Goal: Register for event/course

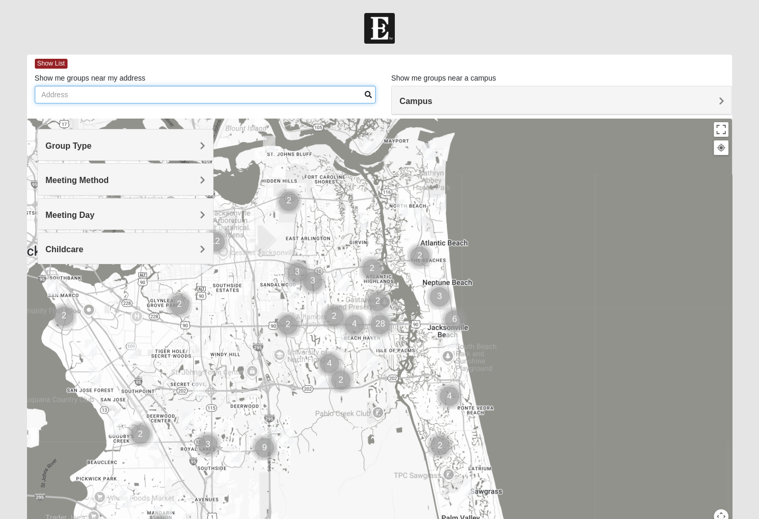
click at [141, 98] on input "Show me groups near my address" at bounding box center [205, 95] width 341 height 18
type input "saint augustine"
click at [127, 149] on h4 "Group Type" at bounding box center [126, 146] width 160 height 10
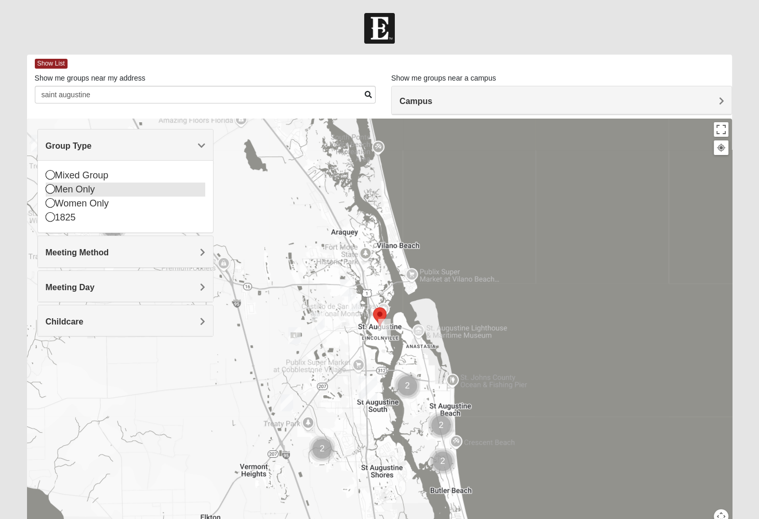
click at [50, 189] on icon at bounding box center [50, 188] width 9 height 9
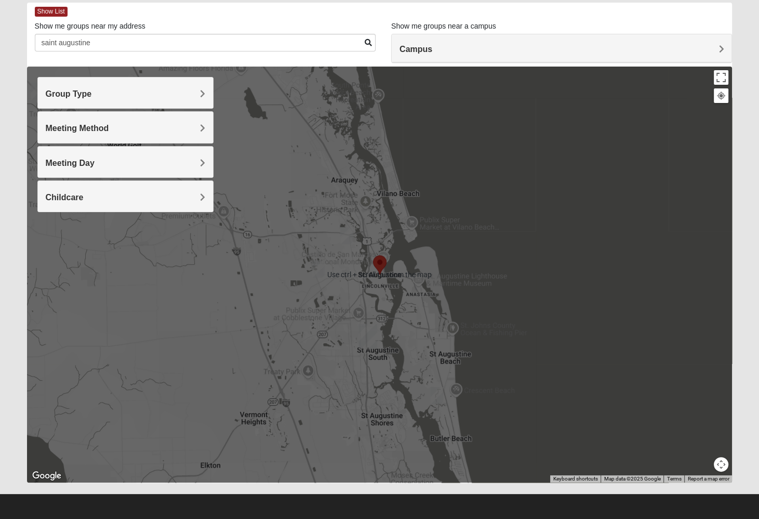
scroll to position [53, 0]
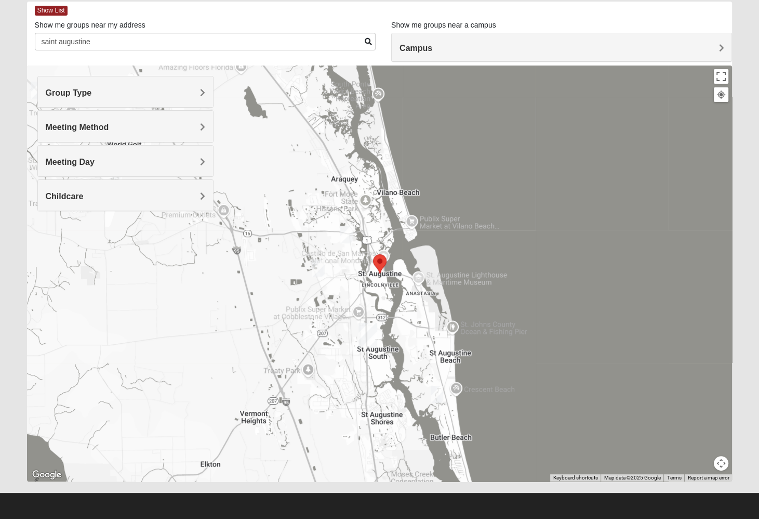
click at [437, 394] on img "Mens Day/Nettles 32080" at bounding box center [437, 394] width 12 height 17
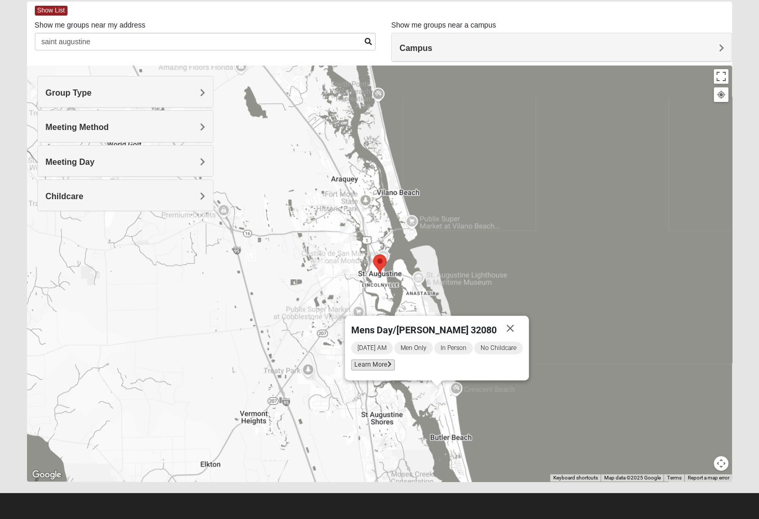
click at [373, 367] on span "Learn More" at bounding box center [373, 364] width 44 height 11
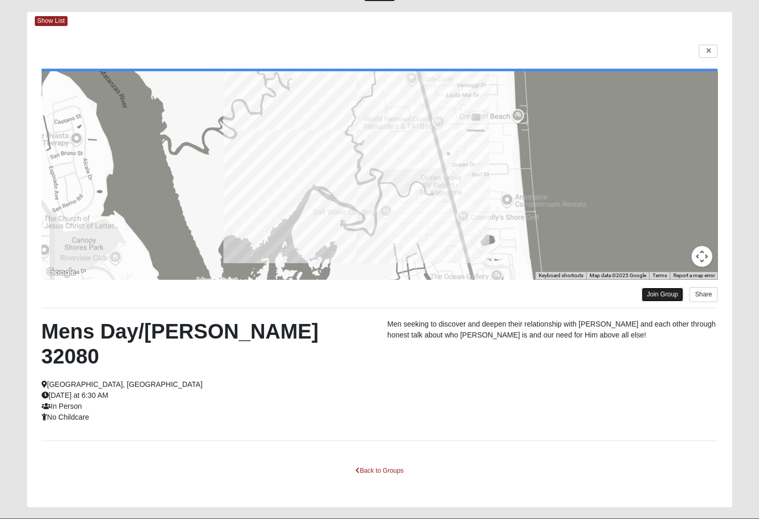
click at [662, 292] on link "Join Group" at bounding box center [663, 294] width 42 height 14
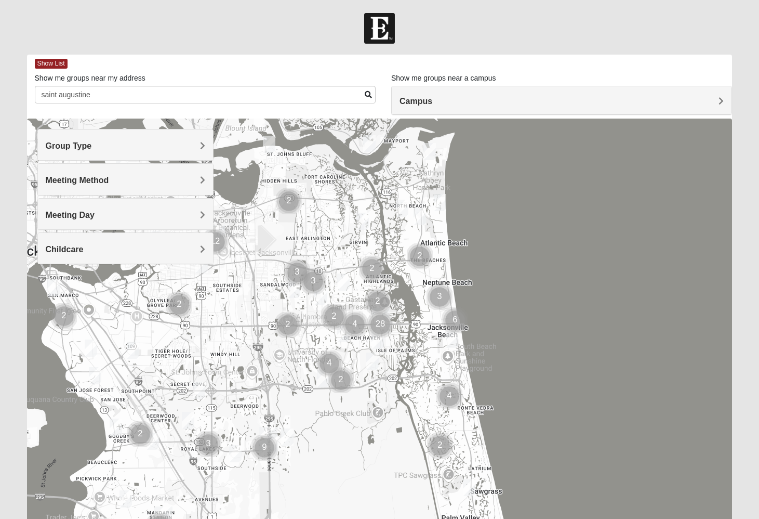
scroll to position [43, 0]
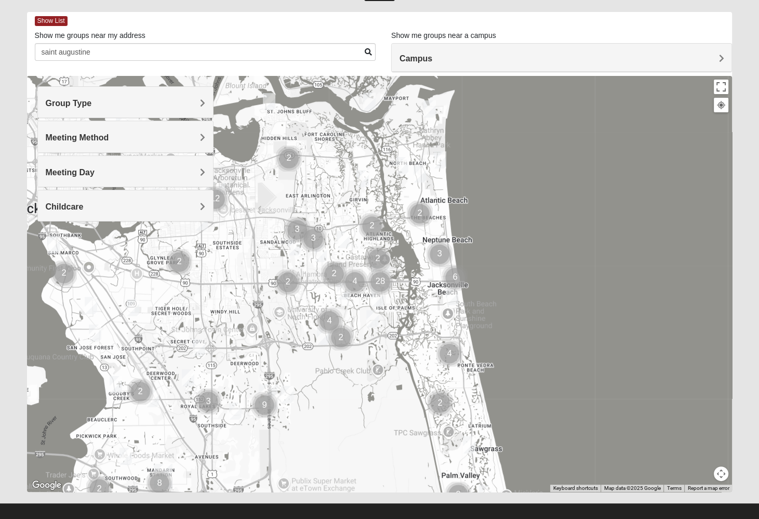
click at [345, 291] on img "Cluster of 4 groups" at bounding box center [355, 282] width 26 height 26
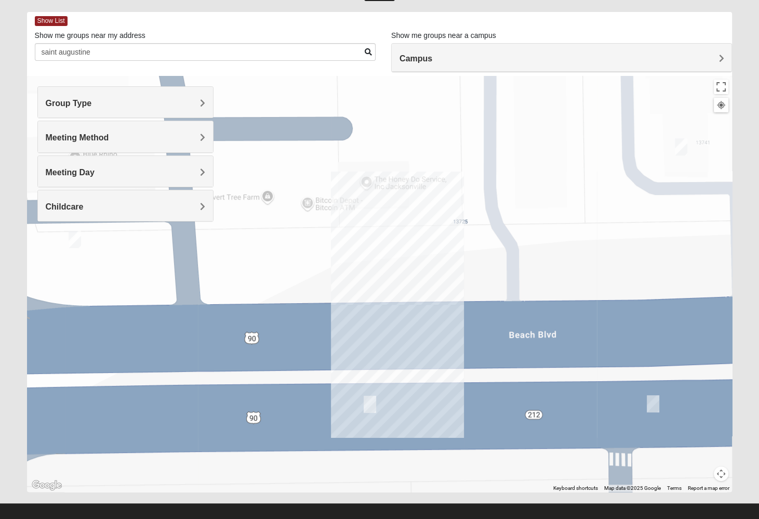
click at [370, 403] on img "1825 Womens Annis/Ferguson 32246" at bounding box center [370, 404] width 12 height 17
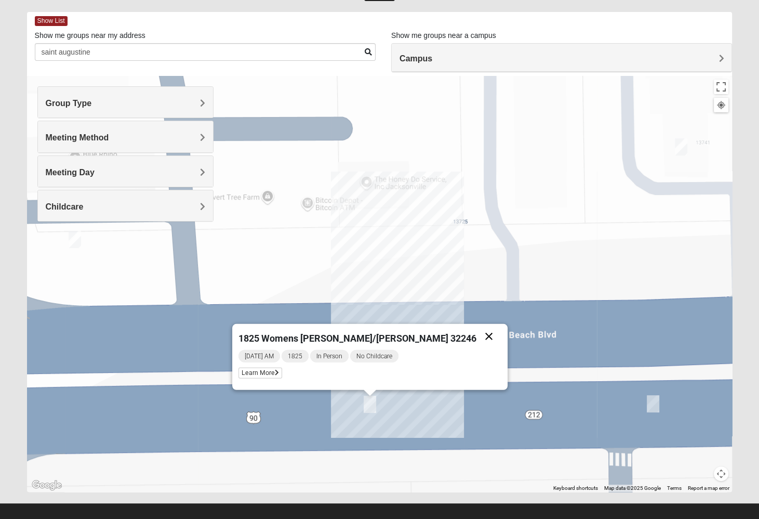
click at [477, 336] on button "Close" at bounding box center [489, 336] width 25 height 25
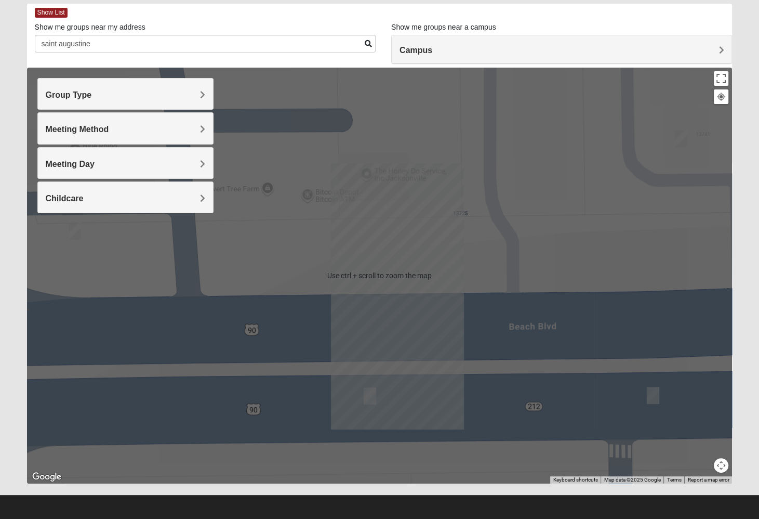
scroll to position [53, 0]
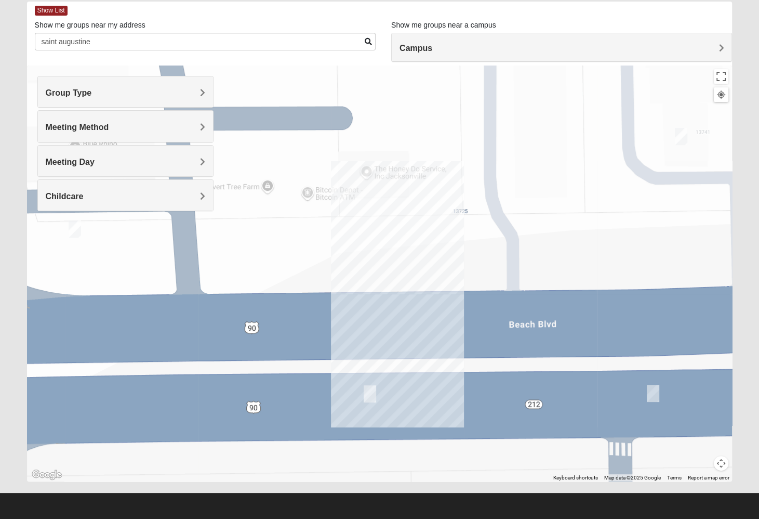
click at [114, 86] on div "Group Type" at bounding box center [125, 91] width 175 height 31
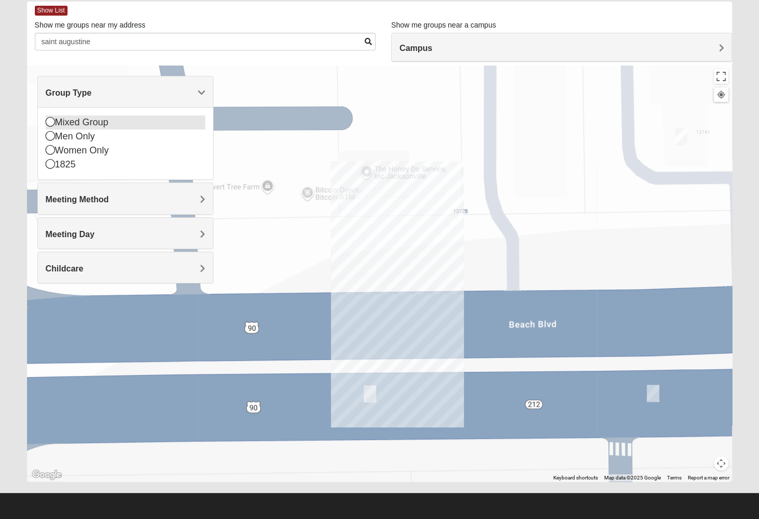
click at [84, 120] on div "Mixed Group" at bounding box center [126, 122] width 160 height 14
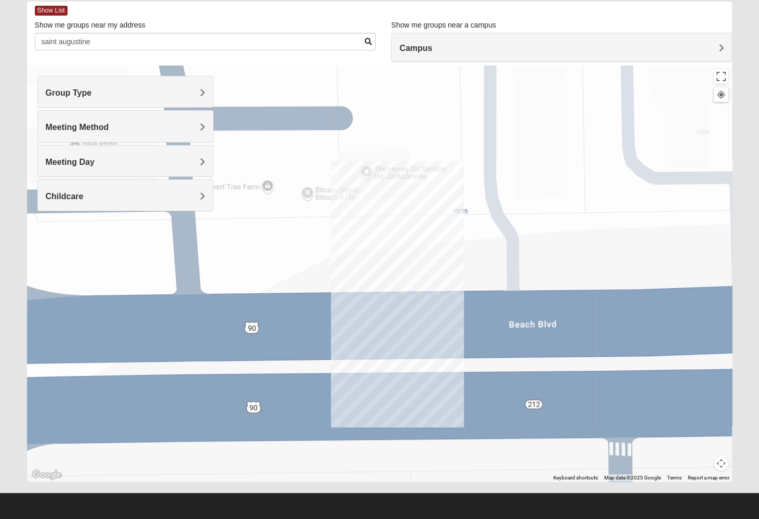
click at [289, 15] on div "Show List" at bounding box center [384, 11] width 698 height 18
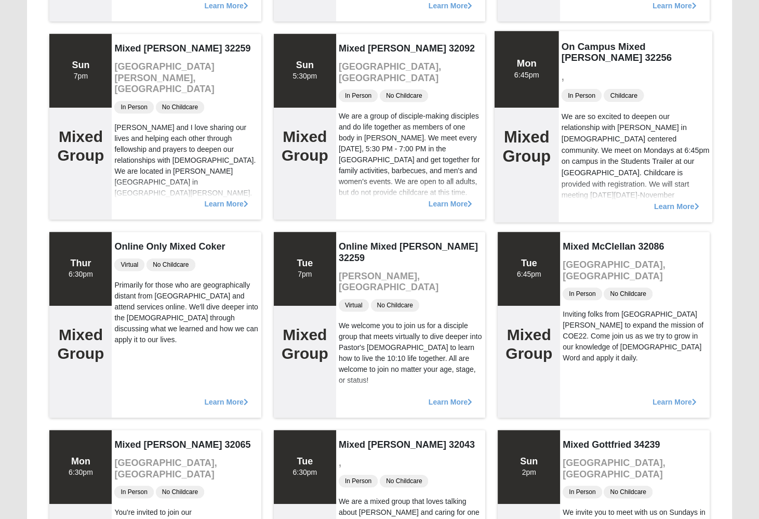
scroll to position [573, 0]
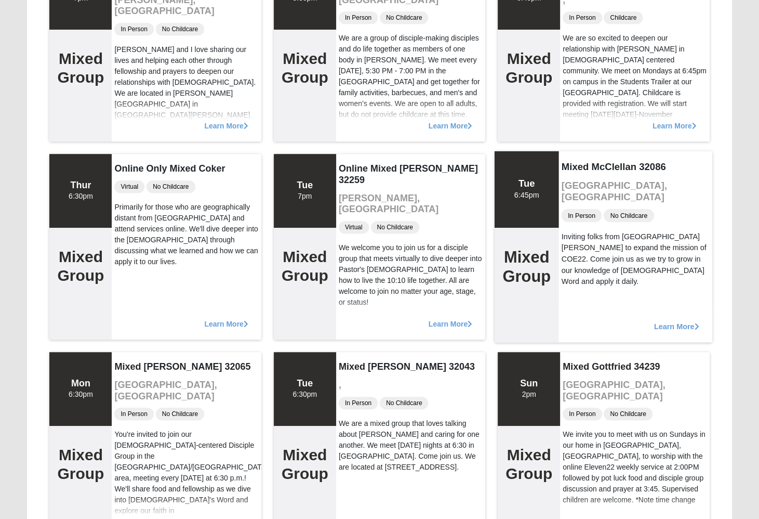
click at [662, 321] on span "Learn More" at bounding box center [676, 321] width 45 height 0
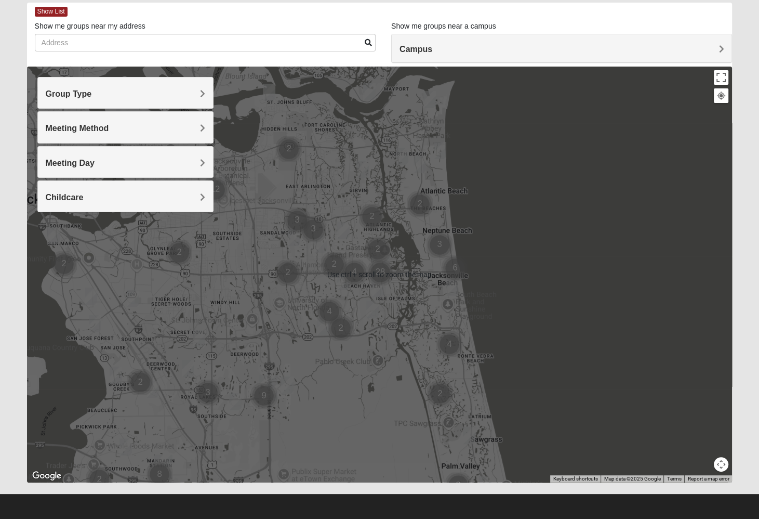
scroll to position [53, 0]
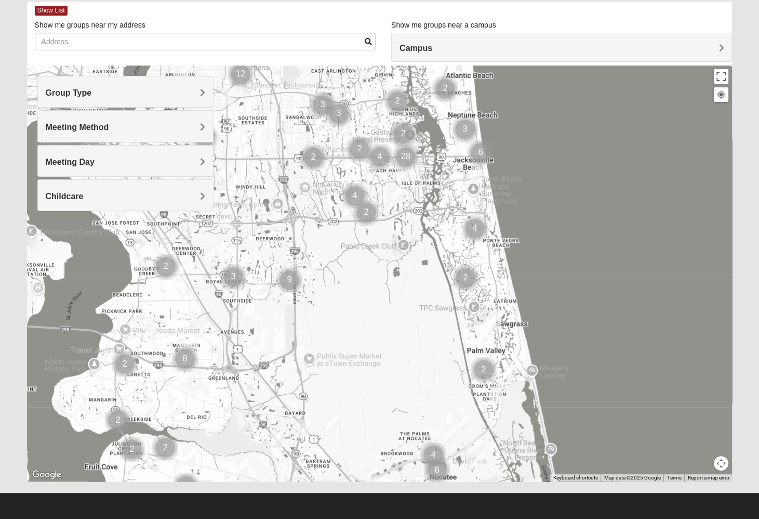
drag, startPoint x: 387, startPoint y: 425, endPoint x: 409, endPoint y: 305, distance: 121.6
click at [410, 305] on div at bounding box center [380, 273] width 706 height 416
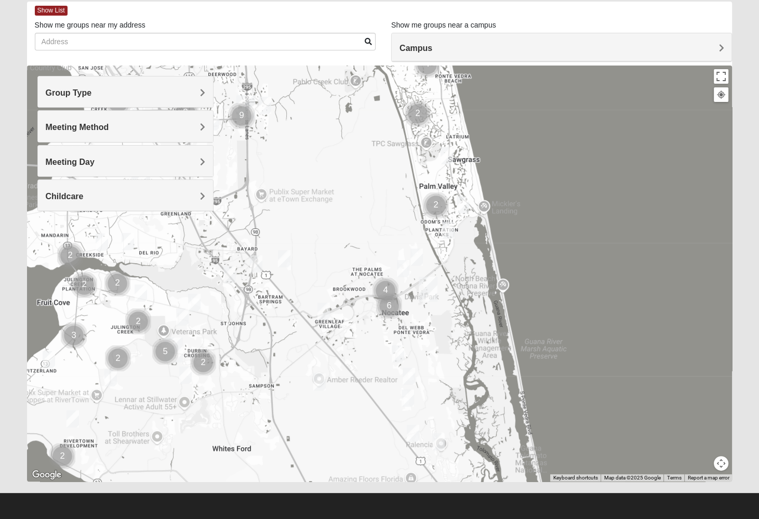
drag, startPoint x: 371, startPoint y: 401, endPoint x: 327, endPoint y: 238, distance: 168.6
click at [327, 238] on div at bounding box center [380, 273] width 706 height 416
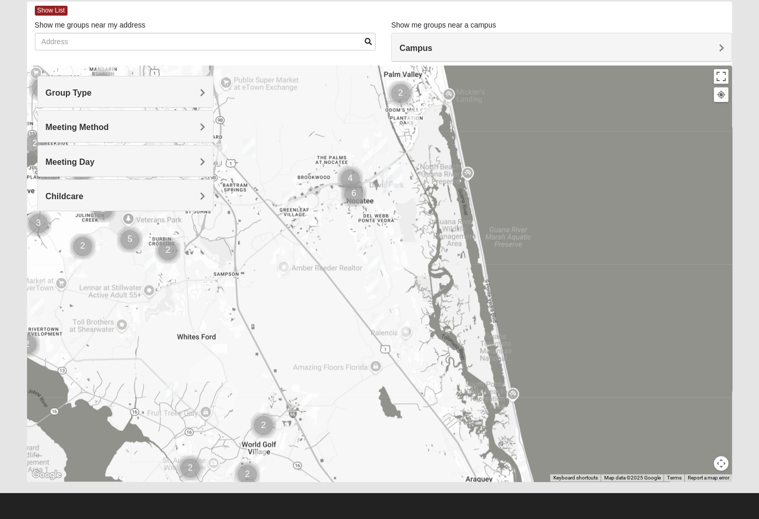
drag, startPoint x: 362, startPoint y: 453, endPoint x: 323, endPoint y: 332, distance: 126.7
click at [323, 333] on div at bounding box center [380, 273] width 706 height 416
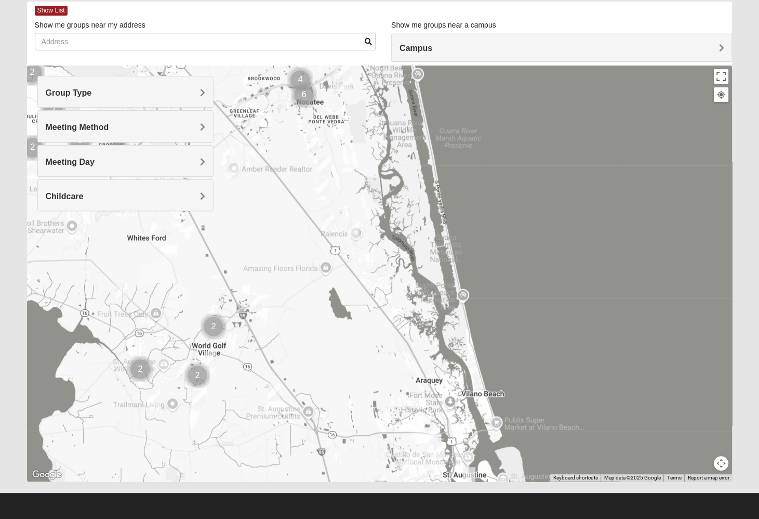
drag, startPoint x: 370, startPoint y: 460, endPoint x: 323, endPoint y: 366, distance: 105.1
click at [323, 366] on div at bounding box center [380, 273] width 706 height 416
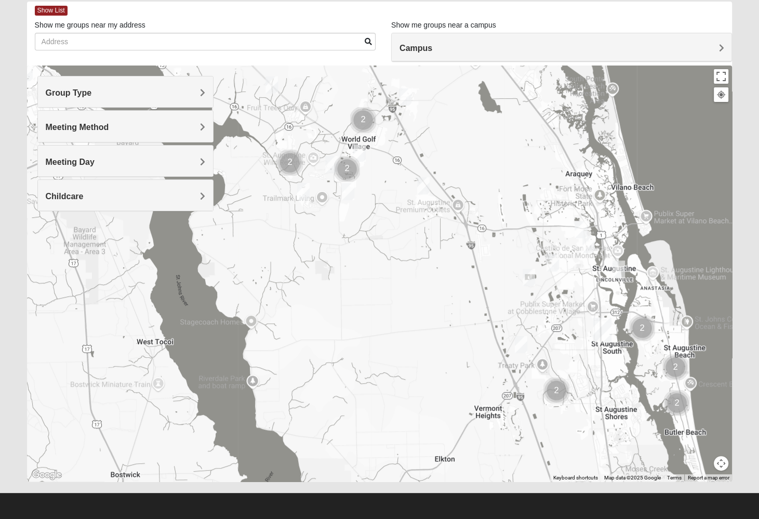
drag, startPoint x: 315, startPoint y: 370, endPoint x: 462, endPoint y: 165, distance: 251.4
click at [462, 165] on div at bounding box center [380, 273] width 706 height 416
click at [555, 391] on img "Cluster of 2 groups" at bounding box center [557, 390] width 26 height 26
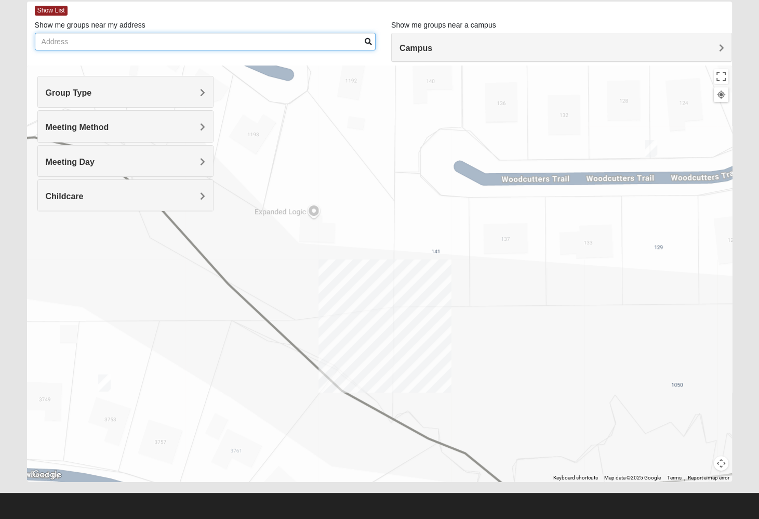
click at [95, 41] on input "Show me groups near my address" at bounding box center [205, 42] width 341 height 18
type input "saint augustine"
click at [100, 91] on h4 "Group Type" at bounding box center [126, 93] width 160 height 10
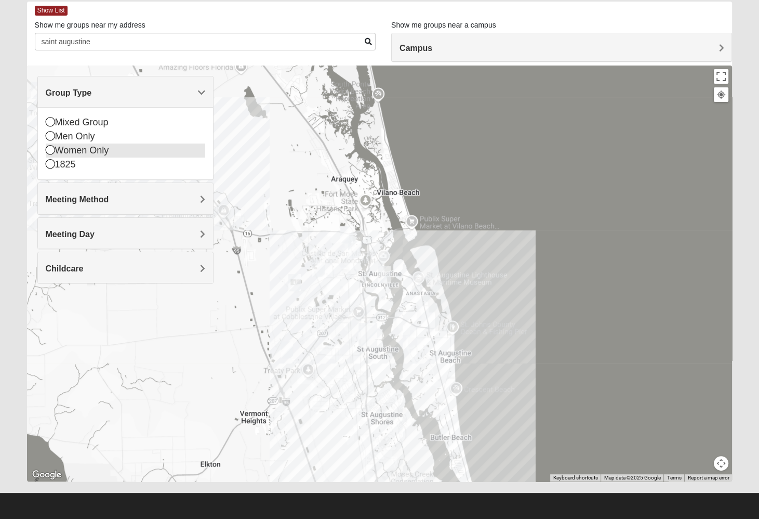
click at [71, 147] on div "Women Only" at bounding box center [126, 150] width 160 height 14
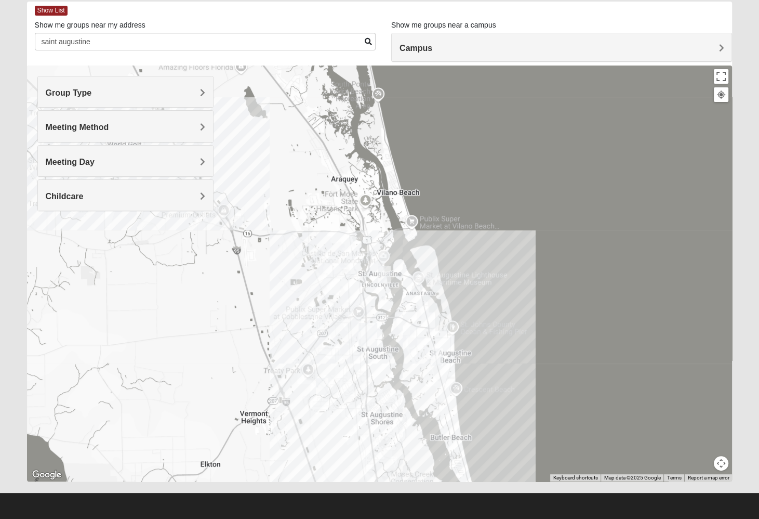
click at [323, 386] on img "Womens Lee 32086" at bounding box center [322, 386] width 12 height 17
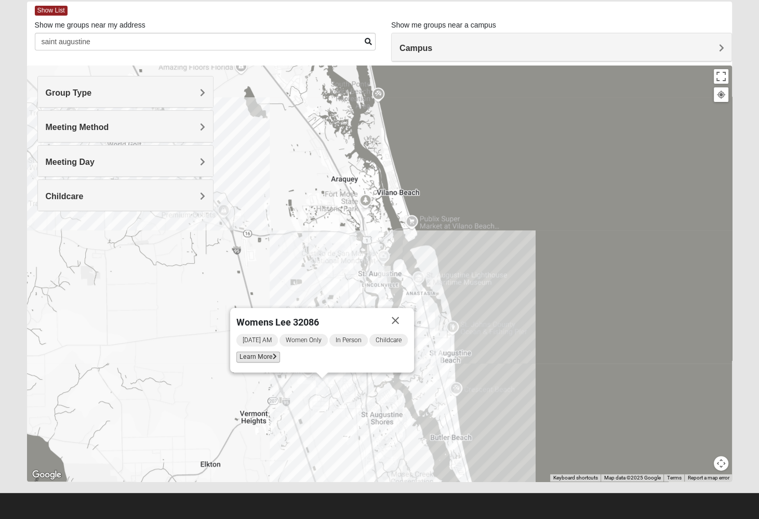
click at [260, 360] on span "Learn More" at bounding box center [258, 356] width 44 height 11
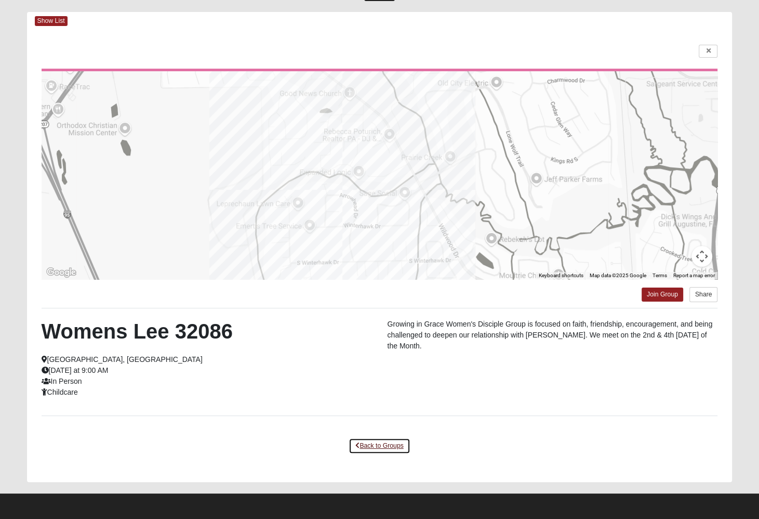
click at [382, 443] on link "Back to Groups" at bounding box center [379, 446] width 61 height 16
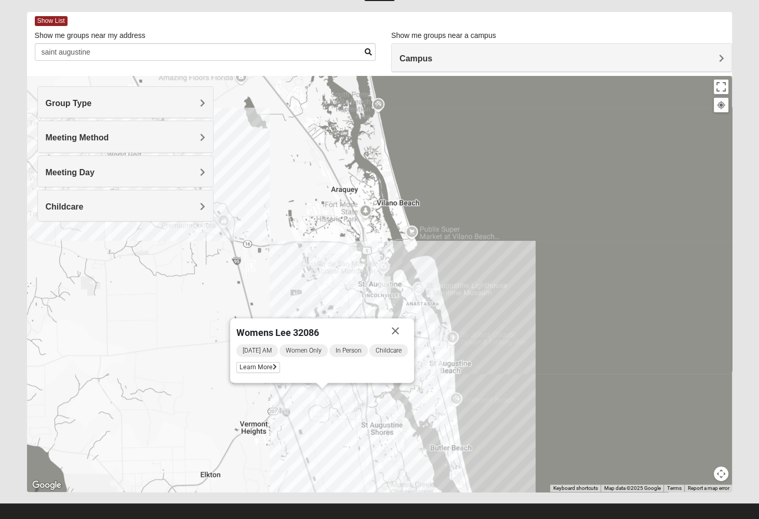
click at [436, 365] on img "Womens Cannata 32080" at bounding box center [437, 367] width 12 height 17
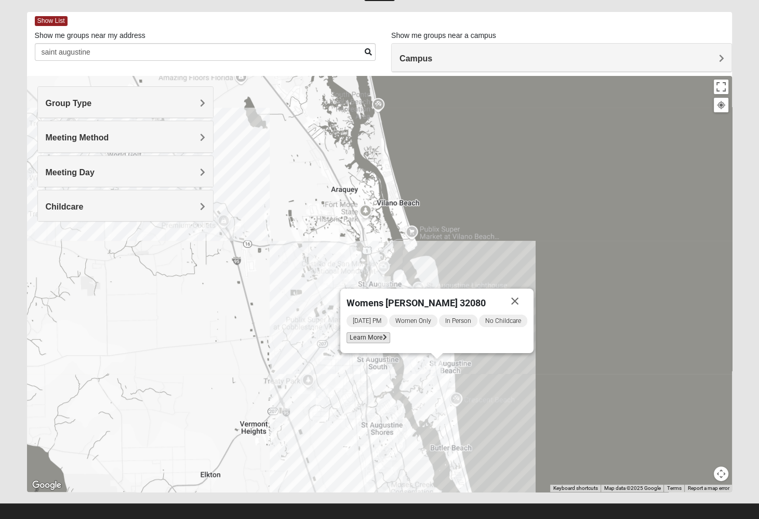
click at [367, 333] on span "Learn More" at bounding box center [369, 337] width 44 height 11
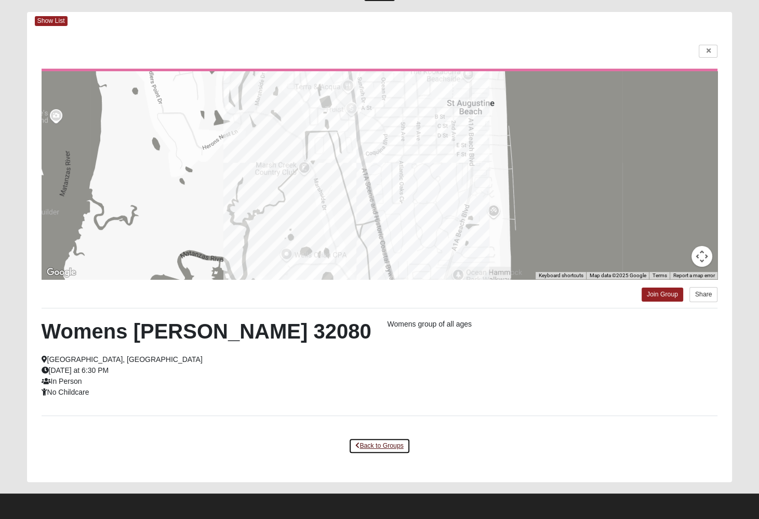
click at [378, 444] on link "Back to Groups" at bounding box center [379, 446] width 61 height 16
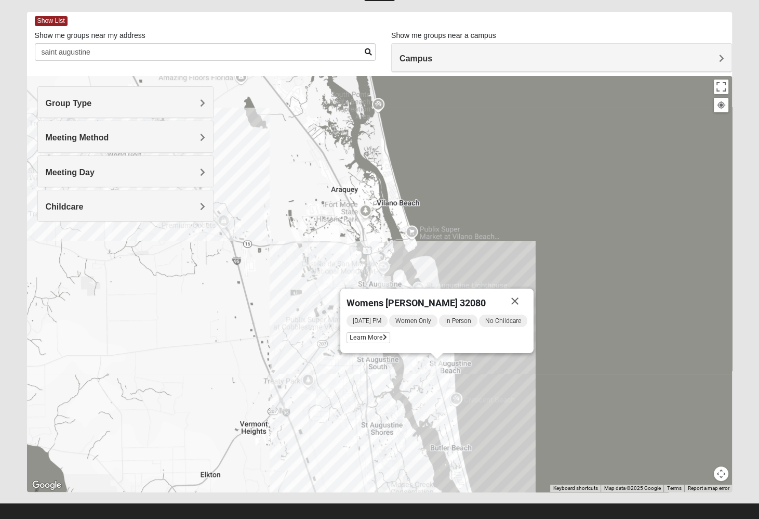
click at [387, 280] on img "Womens Haas 32084" at bounding box center [384, 284] width 12 height 17
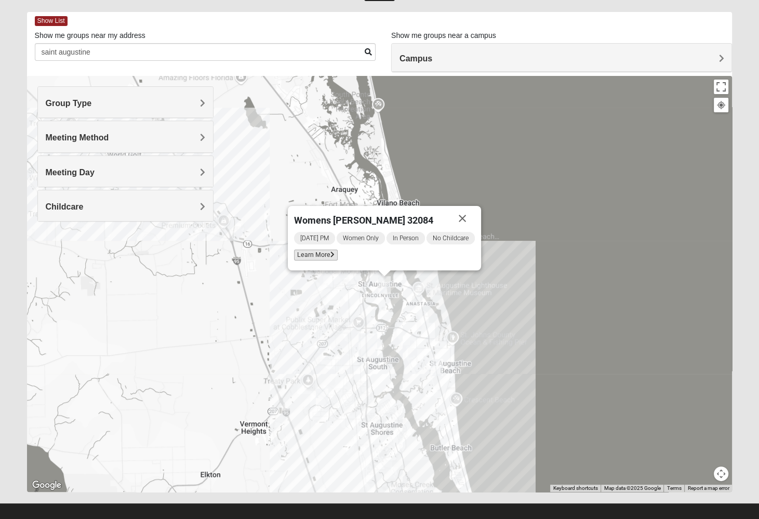
click at [309, 254] on span "Learn More" at bounding box center [316, 254] width 44 height 11
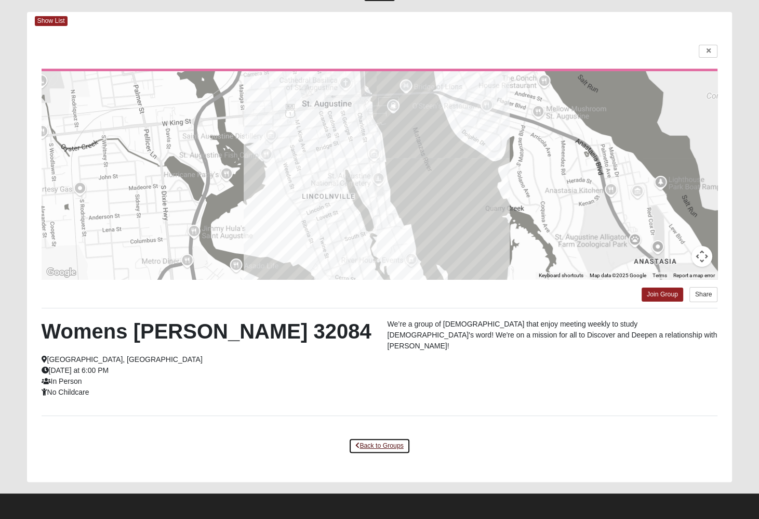
click at [371, 445] on link "Back to Groups" at bounding box center [379, 446] width 61 height 16
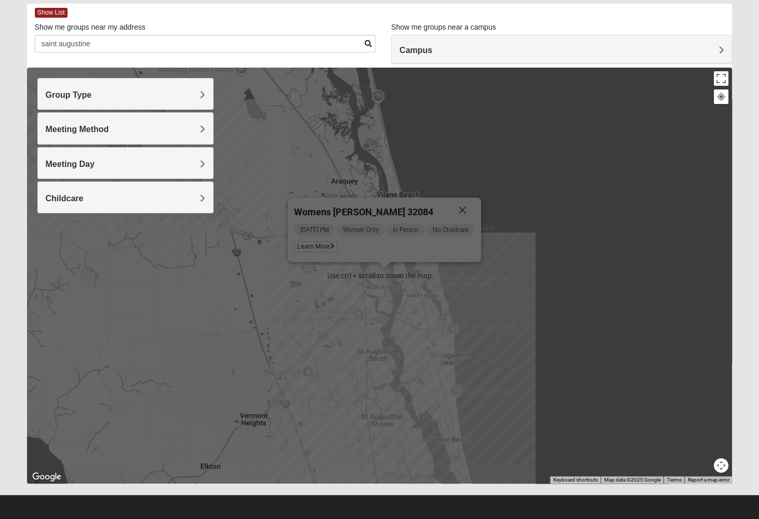
scroll to position [53, 0]
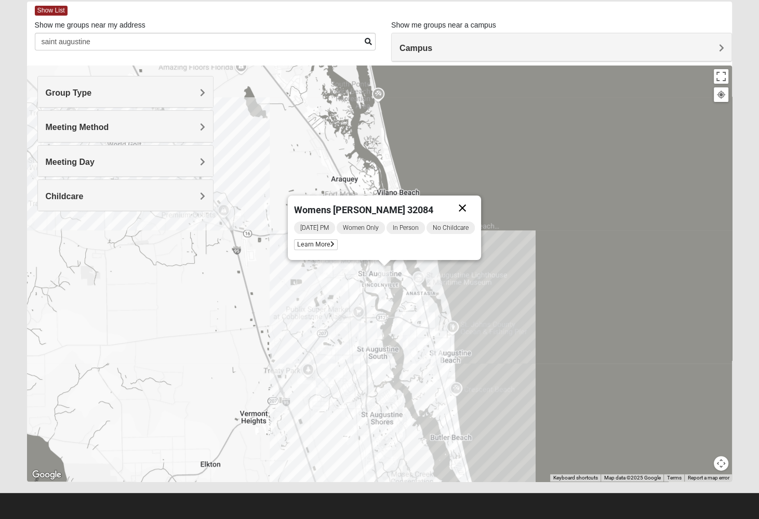
click at [468, 205] on button "Close" at bounding box center [462, 207] width 25 height 25
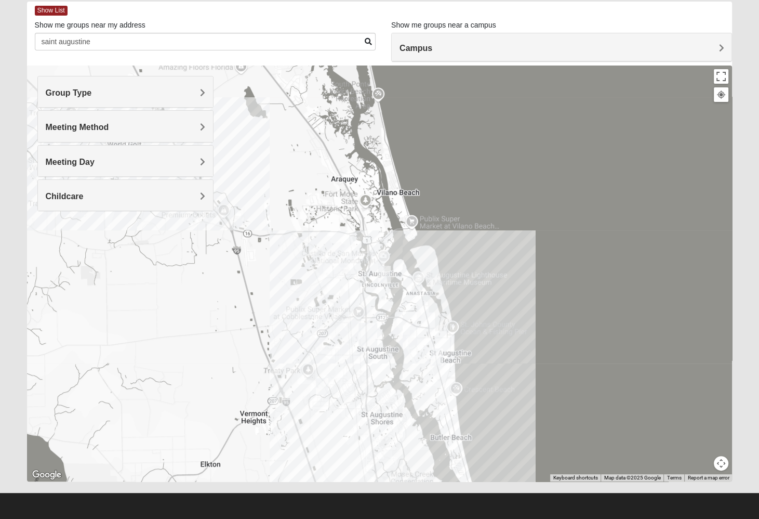
click at [113, 96] on h4 "Group Type" at bounding box center [126, 93] width 160 height 10
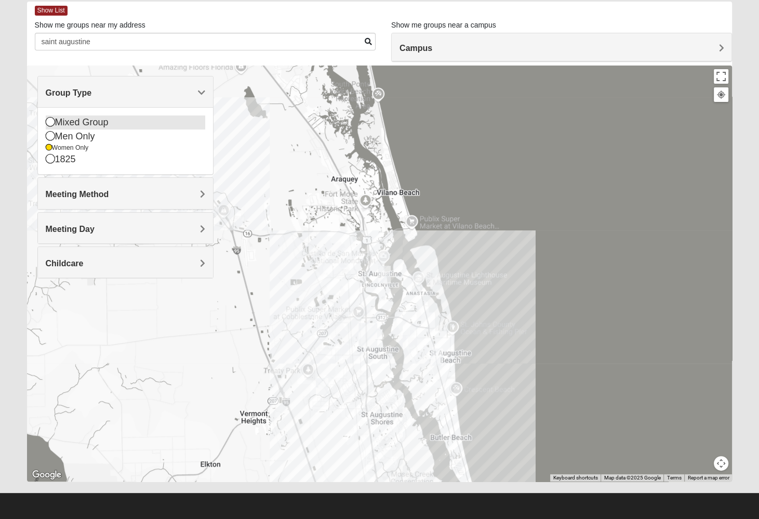
click at [53, 120] on icon at bounding box center [50, 121] width 9 height 9
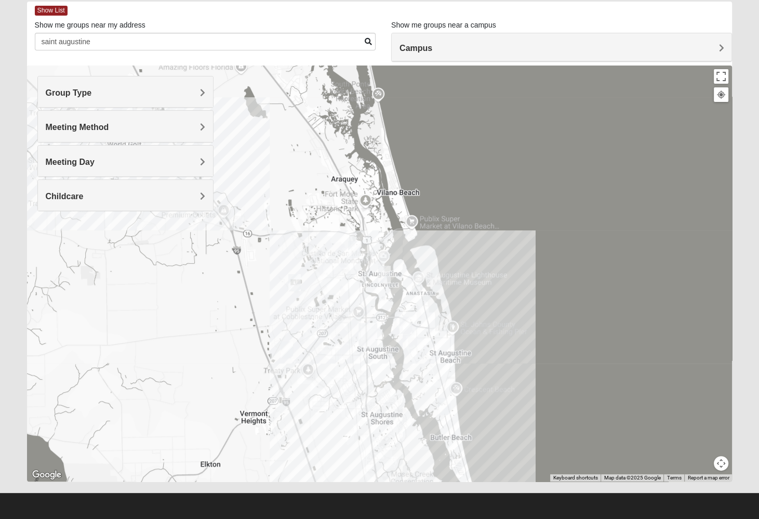
click at [286, 349] on img "Mixed Noteware 32084" at bounding box center [287, 349] width 12 height 17
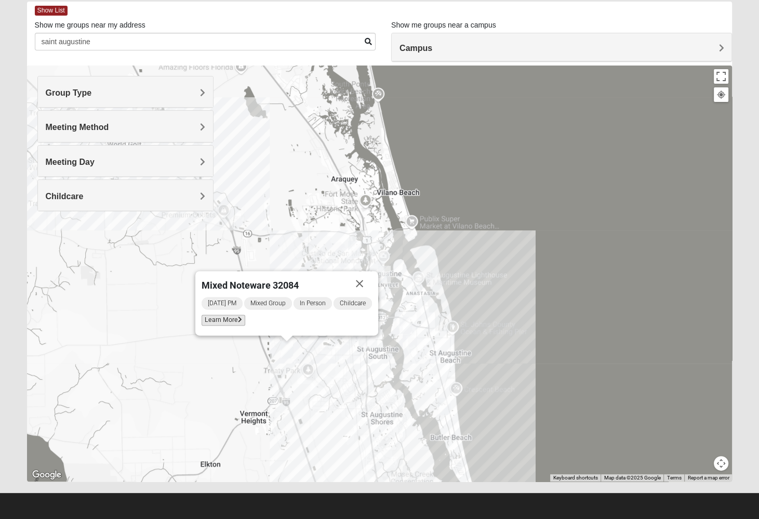
click at [231, 318] on span "Learn More" at bounding box center [224, 319] width 44 height 11
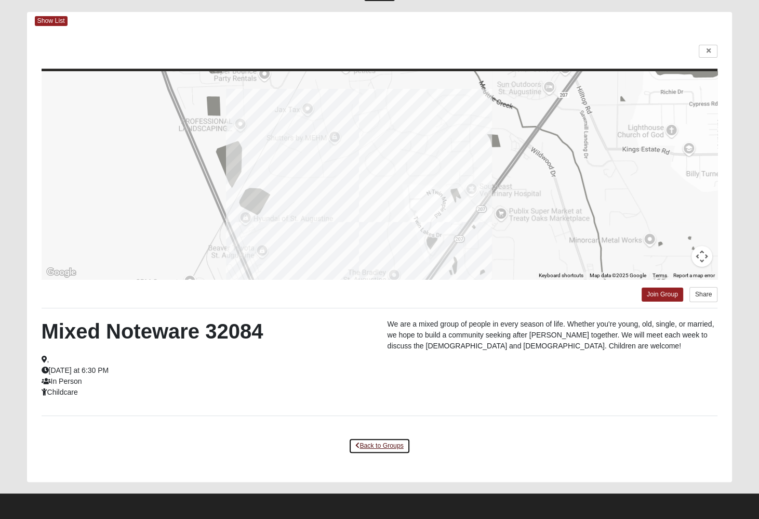
click at [386, 441] on link "Back to Groups" at bounding box center [379, 446] width 61 height 16
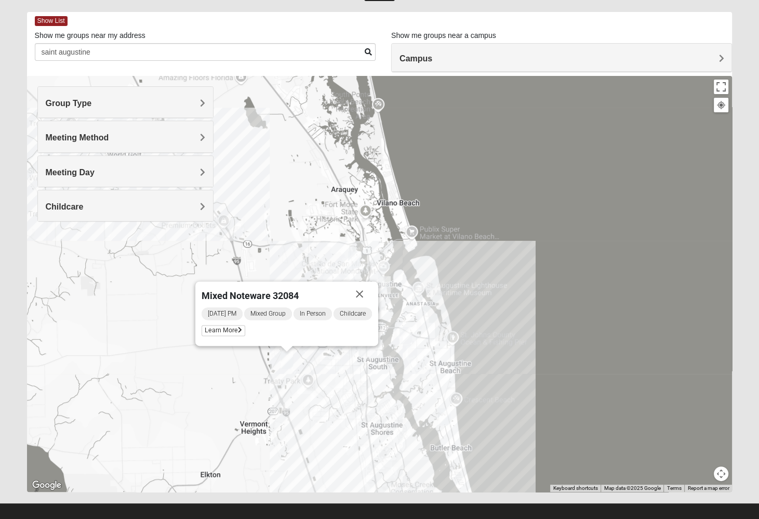
click at [355, 253] on img "Mixed Richardson 32084" at bounding box center [354, 259] width 12 height 17
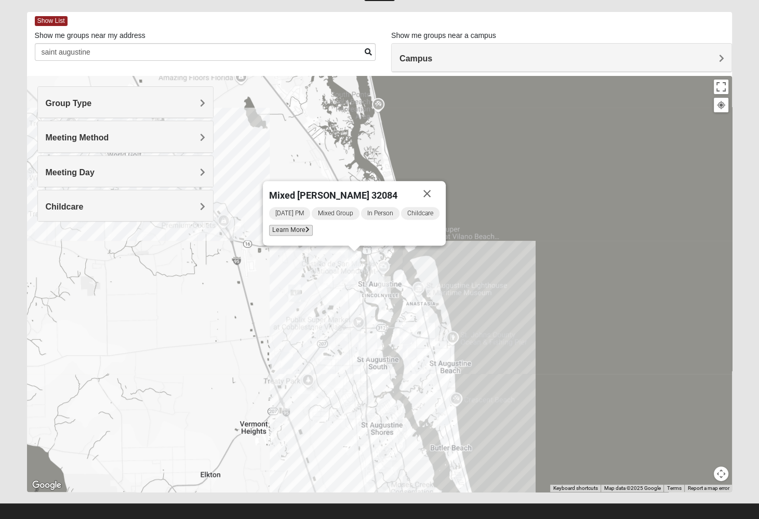
click at [306, 227] on icon at bounding box center [308, 230] width 4 height 6
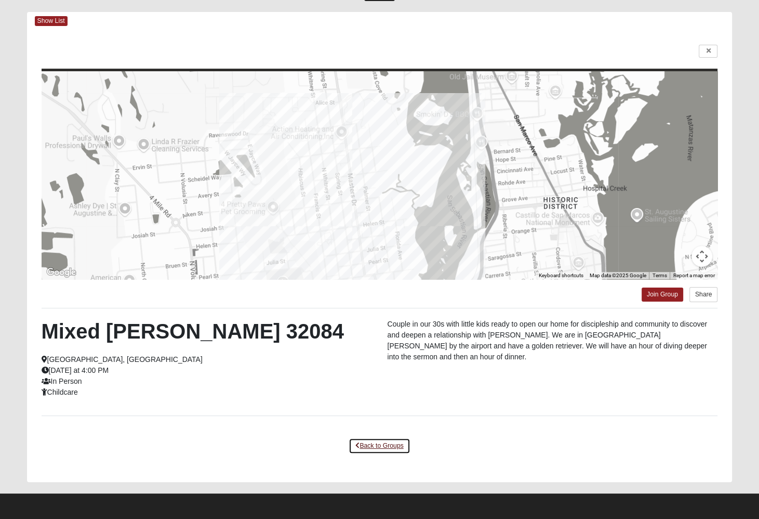
click at [374, 440] on link "Back to Groups" at bounding box center [379, 446] width 61 height 16
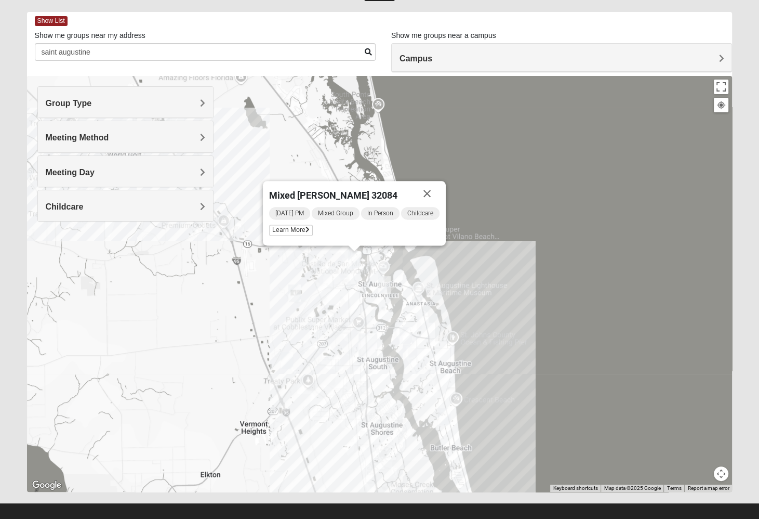
click at [407, 334] on img "Mixed Lauter 32080" at bounding box center [406, 335] width 12 height 17
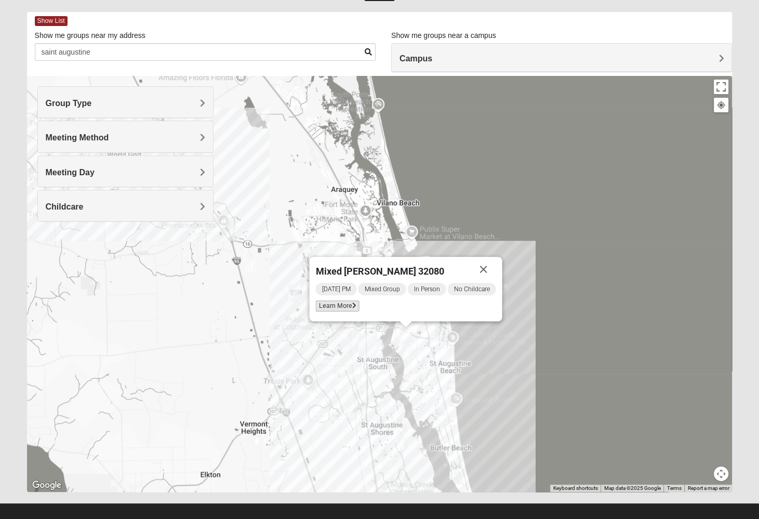
click at [351, 307] on span "Learn More" at bounding box center [337, 305] width 44 height 11
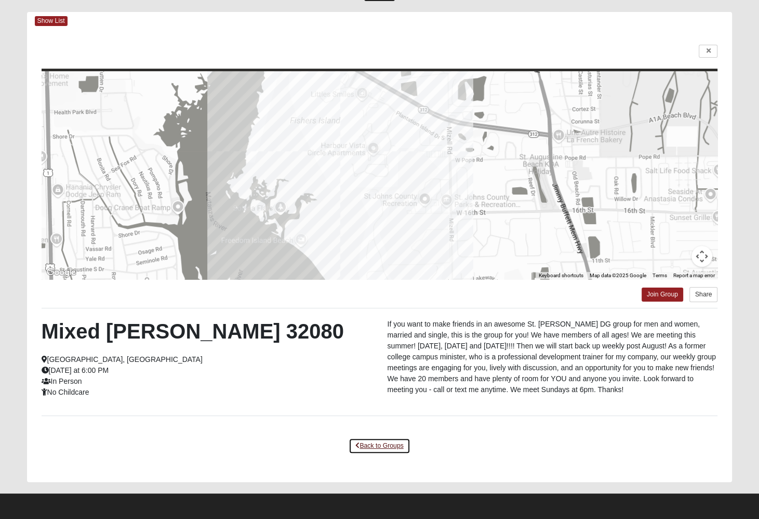
click at [360, 445] on link "Back to Groups" at bounding box center [379, 446] width 61 height 16
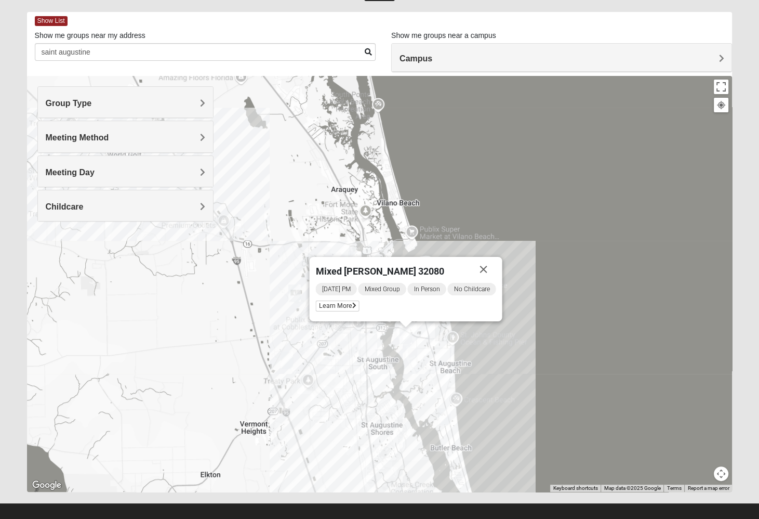
click at [445, 415] on img "Mixed Tant 32080" at bounding box center [444, 416] width 12 height 17
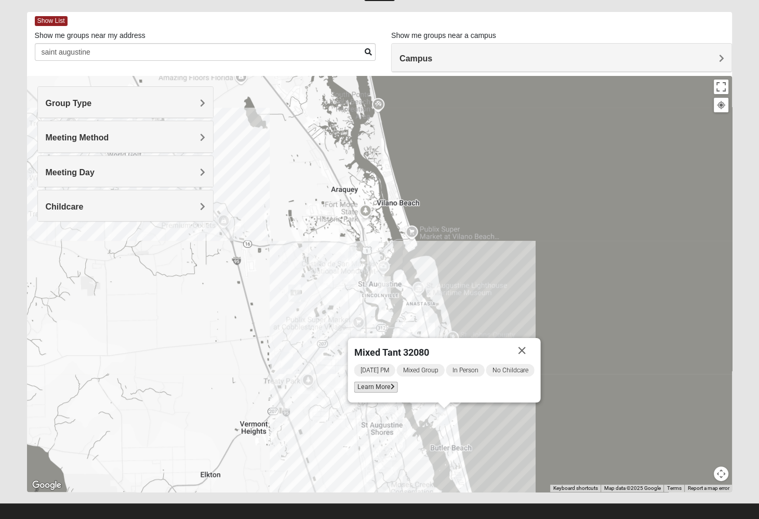
click at [360, 390] on span "Learn More" at bounding box center [376, 386] width 44 height 11
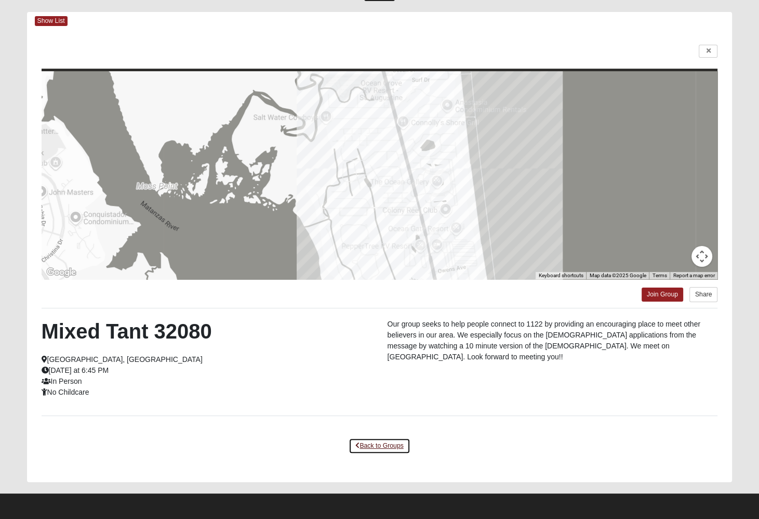
click at [377, 446] on link "Back to Groups" at bounding box center [379, 446] width 61 height 16
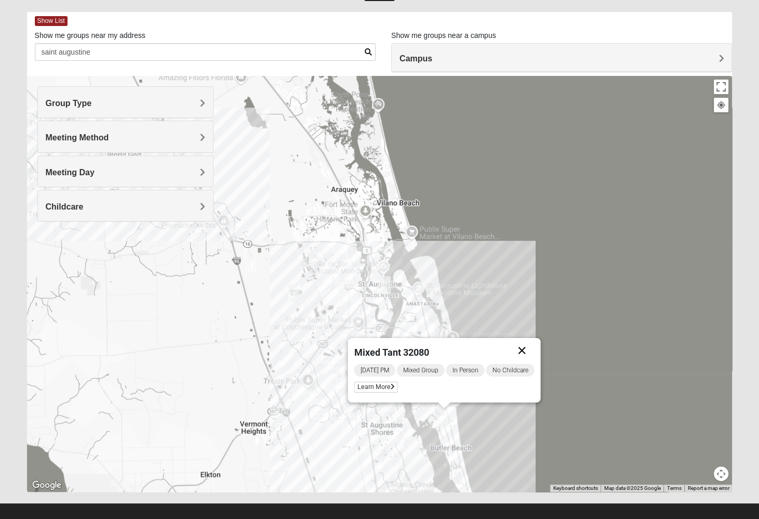
click at [525, 348] on button "Close" at bounding box center [521, 350] width 25 height 25
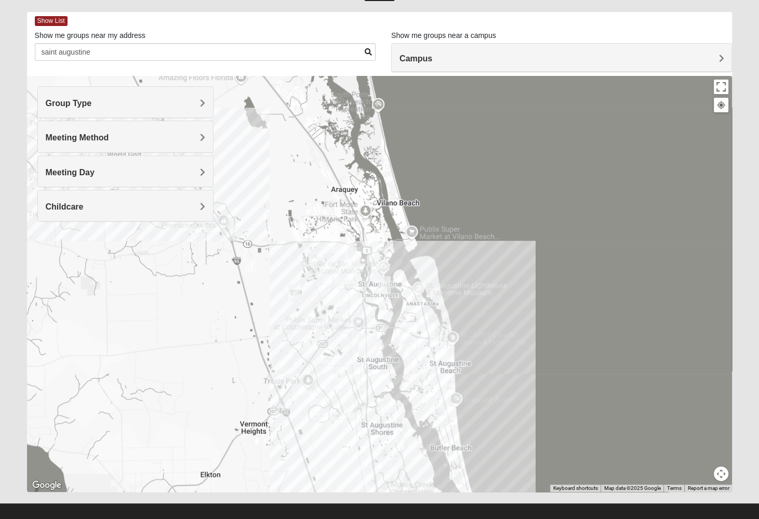
click at [117, 203] on h4 "Childcare" at bounding box center [126, 207] width 160 height 10
click at [70, 236] on div "Yes" at bounding box center [126, 236] width 160 height 14
click at [122, 135] on h4 "Meeting Method" at bounding box center [126, 138] width 160 height 10
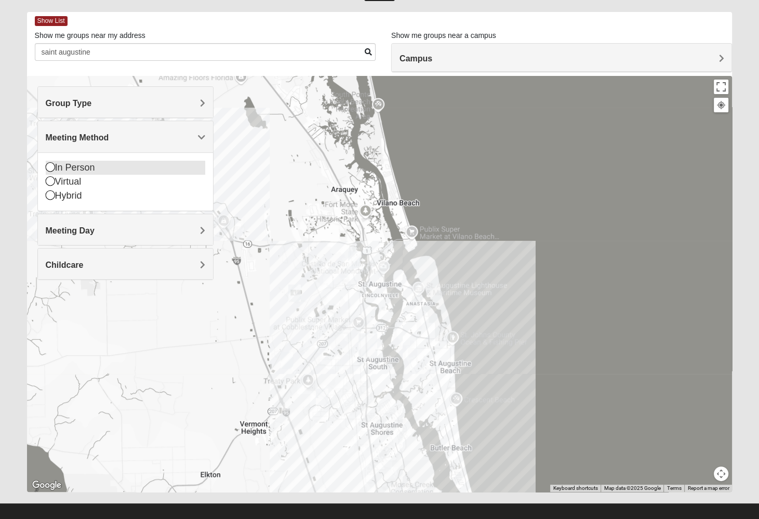
click at [50, 165] on icon at bounding box center [50, 166] width 9 height 9
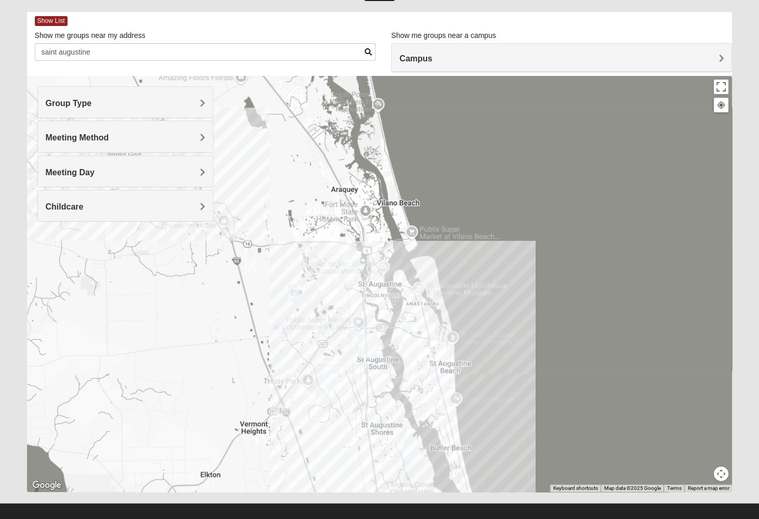
click at [285, 359] on img "Mixed Noteware 32084" at bounding box center [287, 359] width 12 height 17
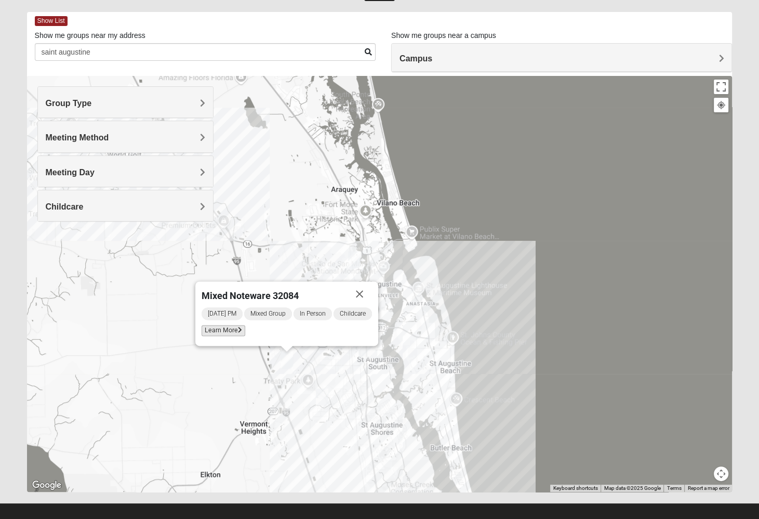
click at [228, 335] on span "Learn More" at bounding box center [224, 330] width 44 height 11
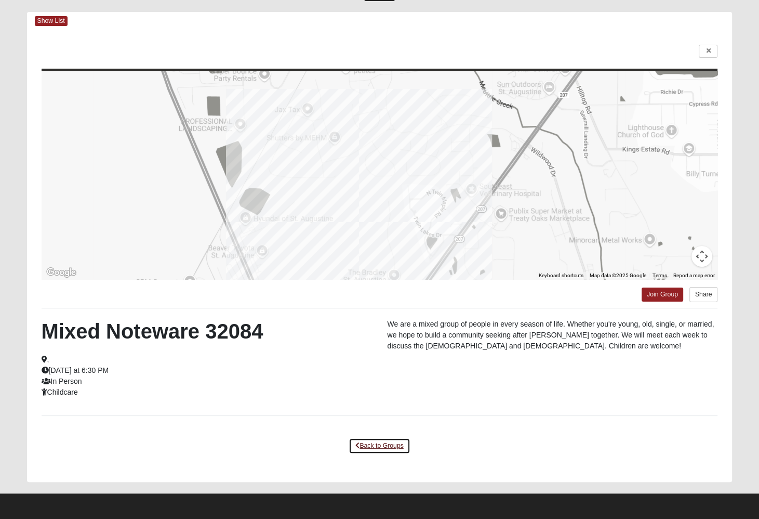
click at [370, 443] on link "Back to Groups" at bounding box center [379, 446] width 61 height 16
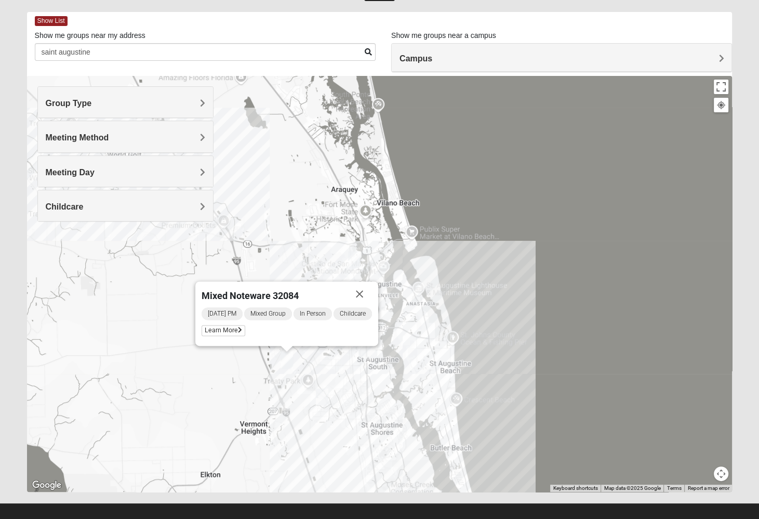
click at [354, 255] on img "Mixed Richardson 32084" at bounding box center [354, 259] width 12 height 17
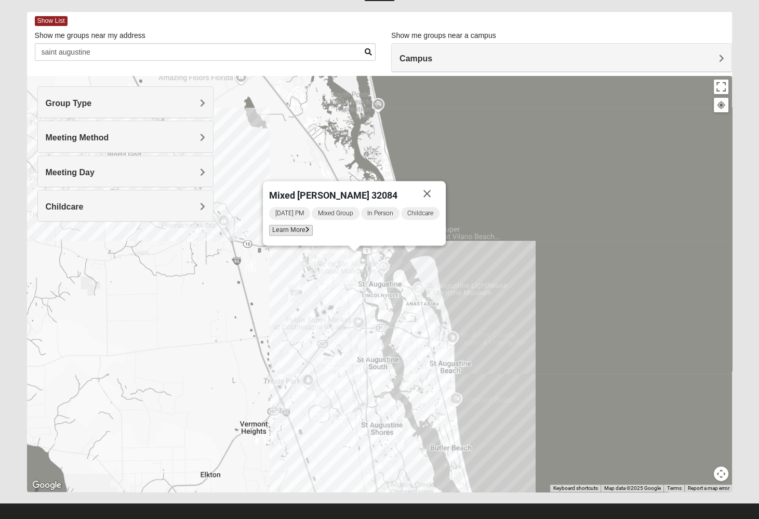
click at [291, 230] on span "Learn More" at bounding box center [291, 230] width 44 height 11
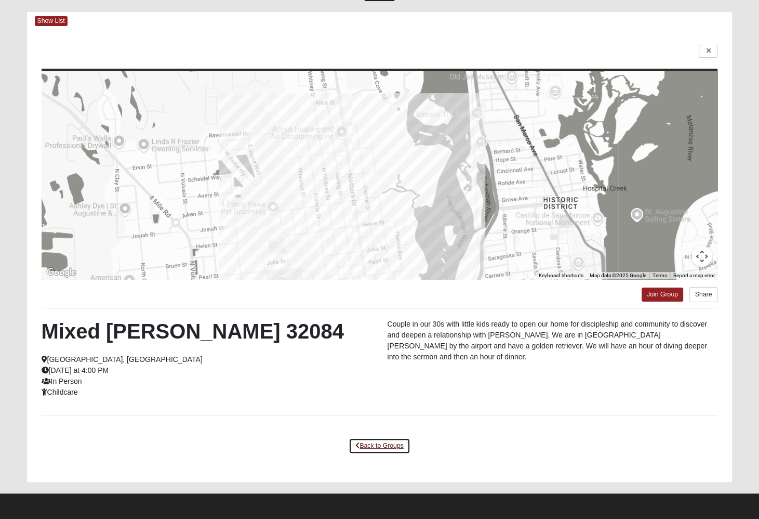
click at [372, 442] on link "Back to Groups" at bounding box center [379, 446] width 61 height 16
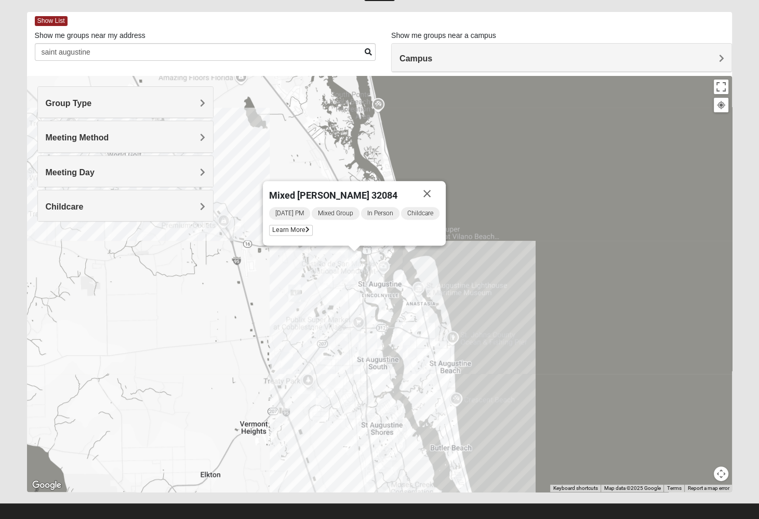
click at [295, 292] on img "Mixed Marenco 32084" at bounding box center [294, 292] width 12 height 17
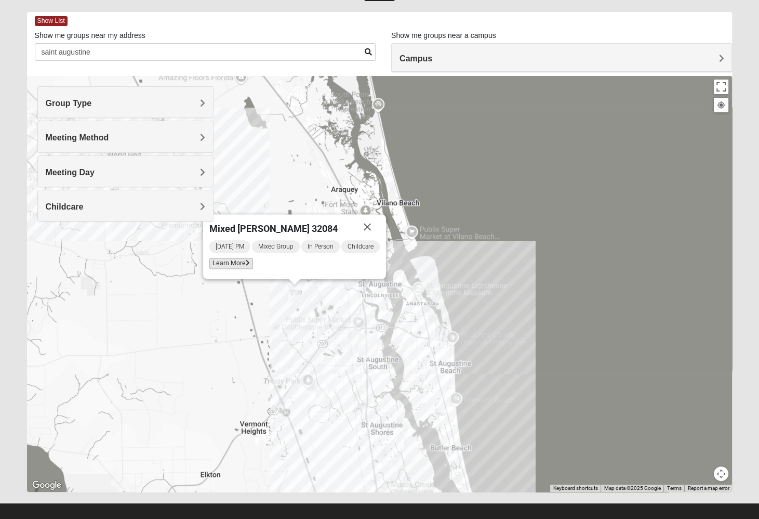
click at [223, 265] on span "Learn More" at bounding box center [231, 263] width 44 height 11
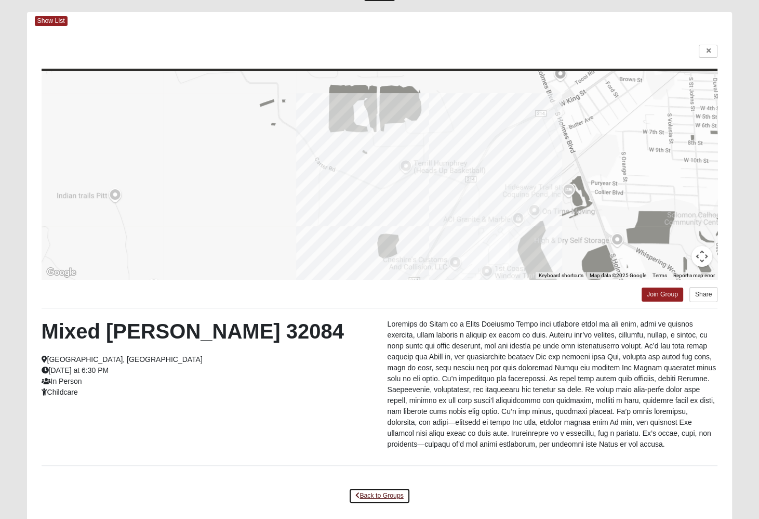
click at [386, 491] on link "Back to Groups" at bounding box center [379, 496] width 61 height 16
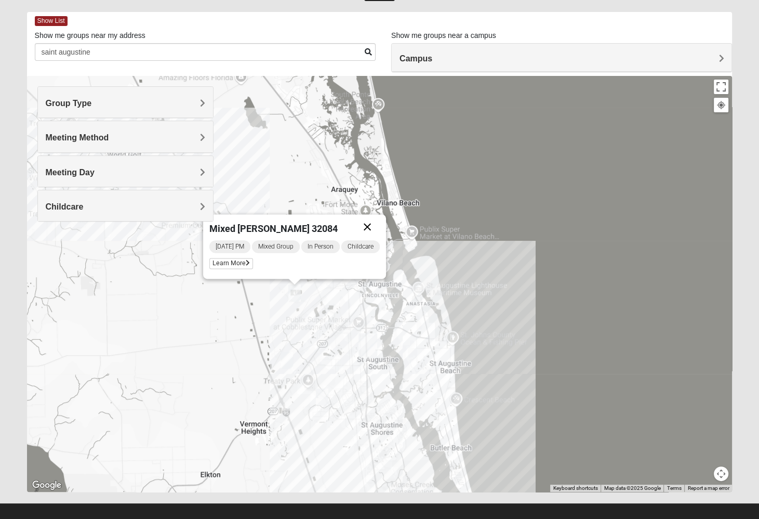
click at [364, 225] on button "Close" at bounding box center [367, 226] width 25 height 25
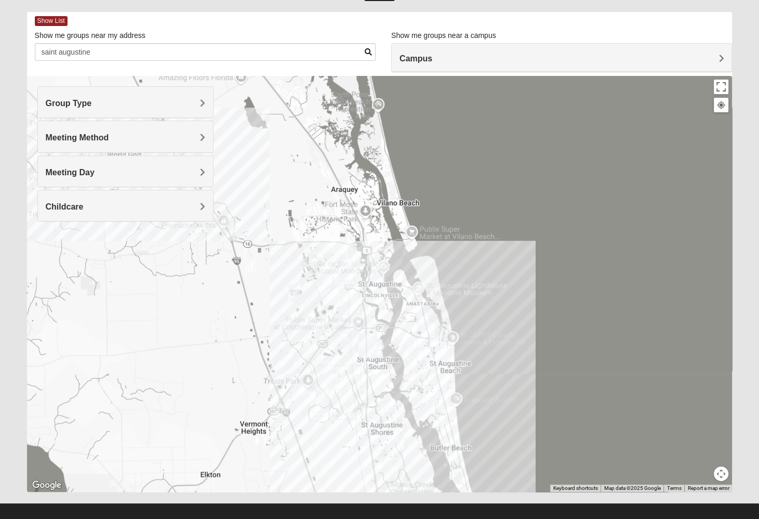
click at [356, 258] on img "Mixed Richardson 32084" at bounding box center [354, 259] width 12 height 17
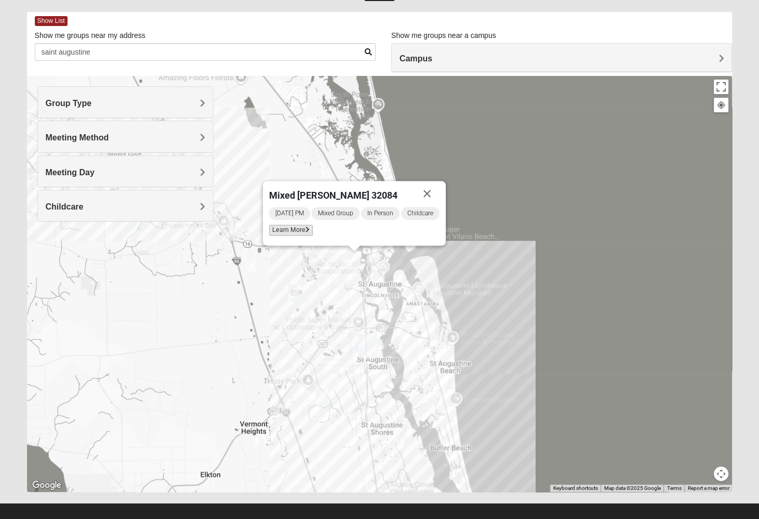
click at [281, 231] on span "Learn More" at bounding box center [291, 230] width 44 height 11
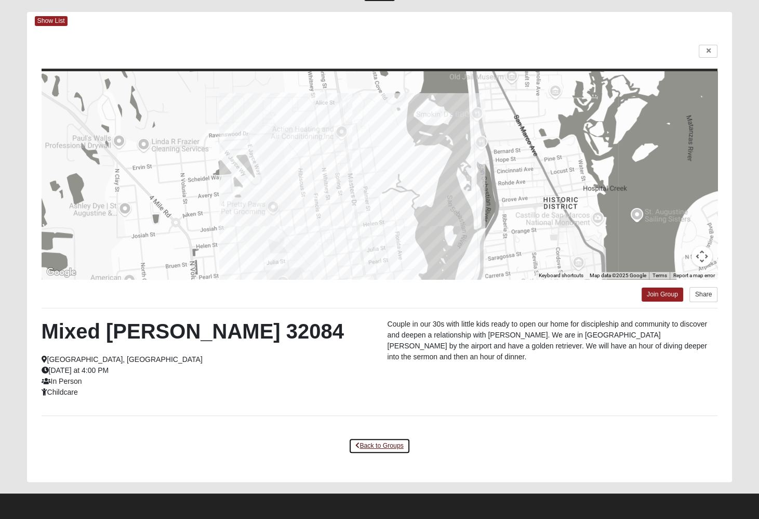
click at [367, 442] on link "Back to Groups" at bounding box center [379, 446] width 61 height 16
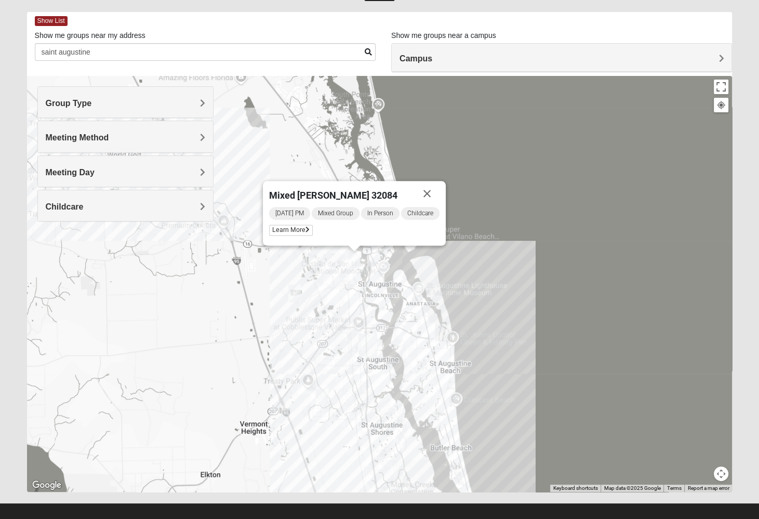
click at [286, 359] on img "Mixed Noteware 32084" at bounding box center [287, 359] width 12 height 17
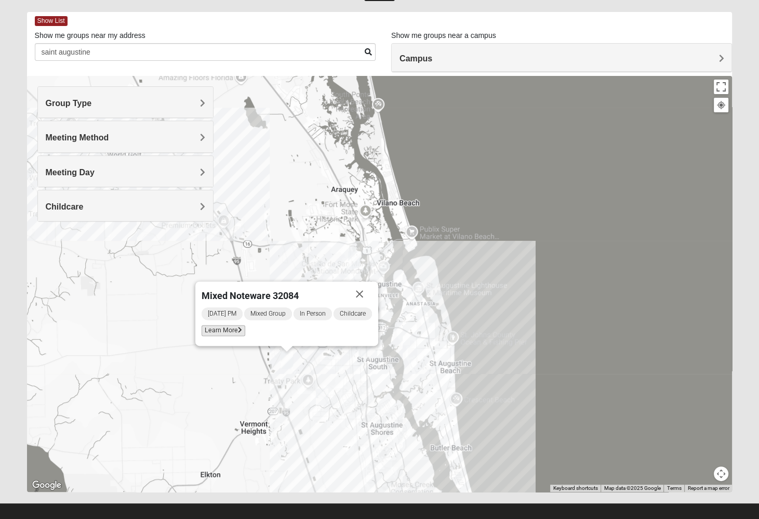
click at [232, 332] on span "Learn More" at bounding box center [224, 330] width 44 height 11
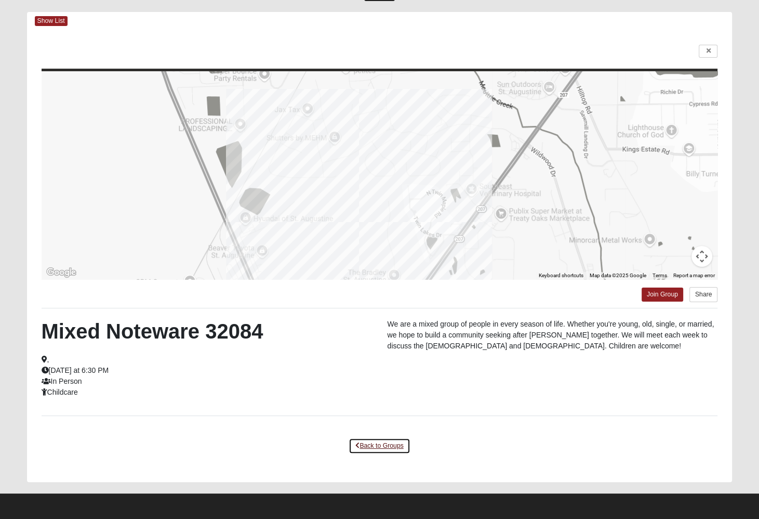
click at [381, 445] on link "Back to Groups" at bounding box center [379, 446] width 61 height 16
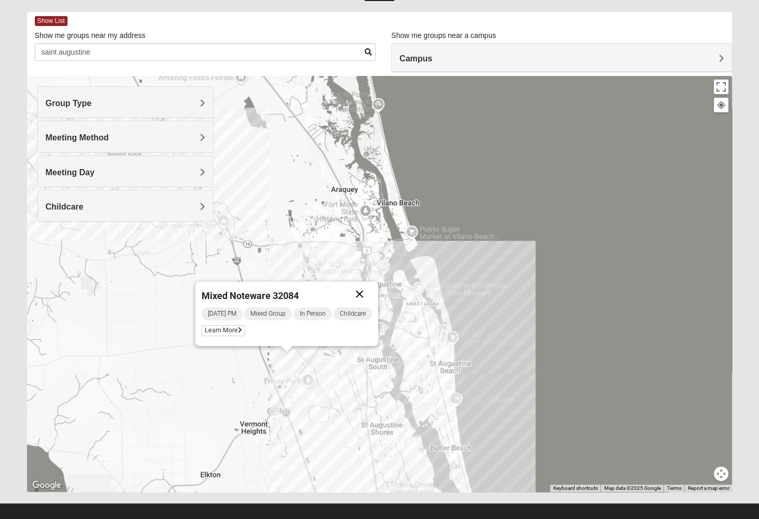
click at [354, 295] on button "Close" at bounding box center [359, 293] width 25 height 25
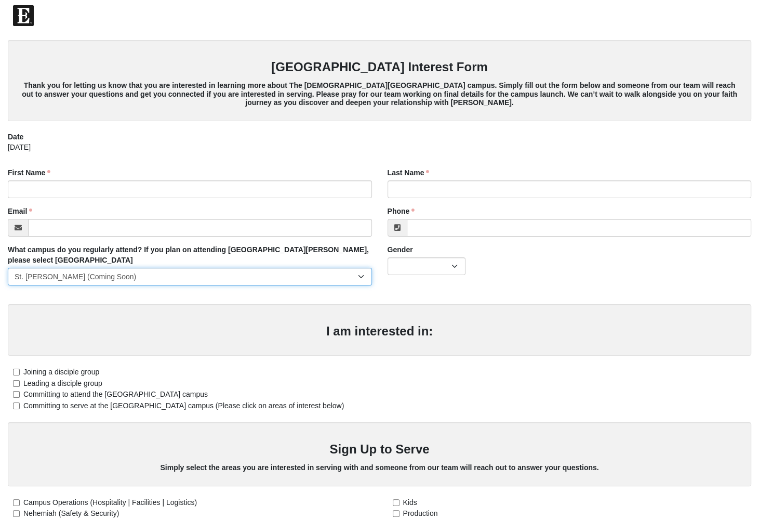
click at [302, 274] on select "[GEOGRAPHIC_DATA] [GEOGRAPHIC_DATA] (Coming Soon) Eleven22 Online [PERSON_NAME]…" at bounding box center [190, 277] width 364 height 18
click at [302, 274] on select "Arlington Baymeadows College Park Orlando (Coming Soon) Eleven22 Online Fleming…" at bounding box center [190, 277] width 364 height 18
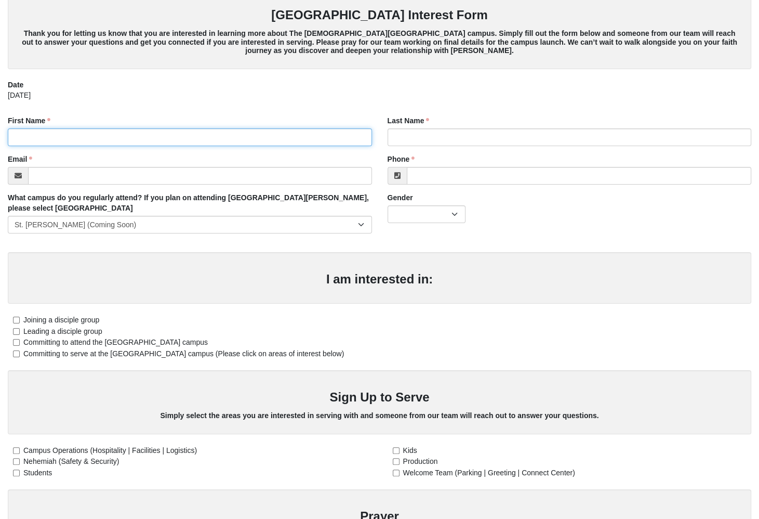
click at [170, 134] on input "First Name" at bounding box center [190, 137] width 364 height 18
type input "sophia"
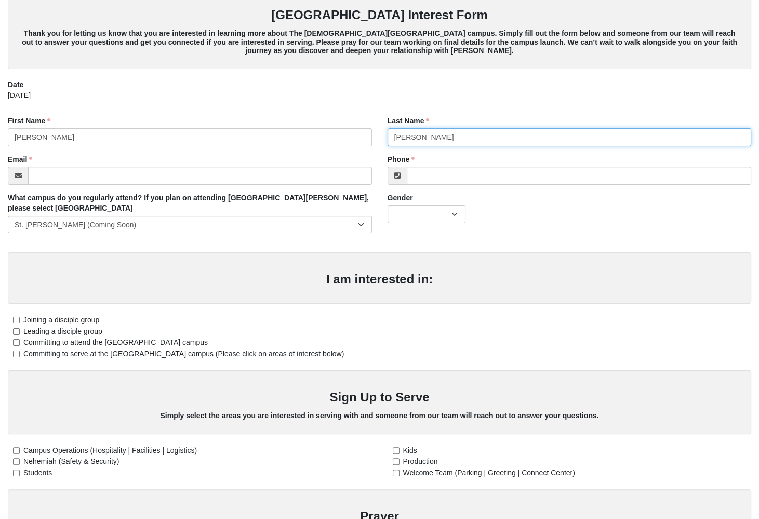
type input "vargas"
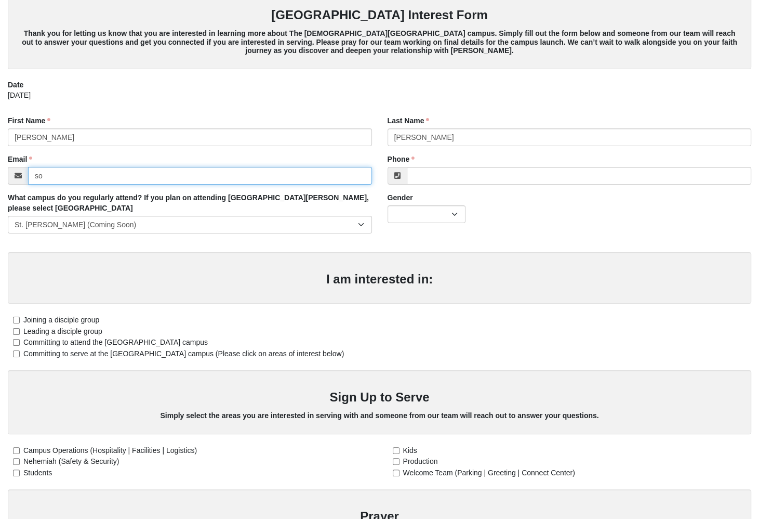
type input "s"
type input "sabenchuchan@gmail.com"
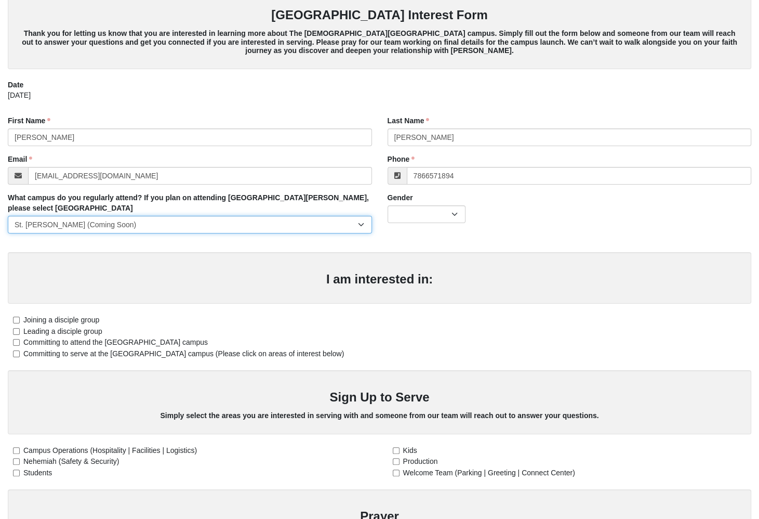
type input "(786) 657-1894"
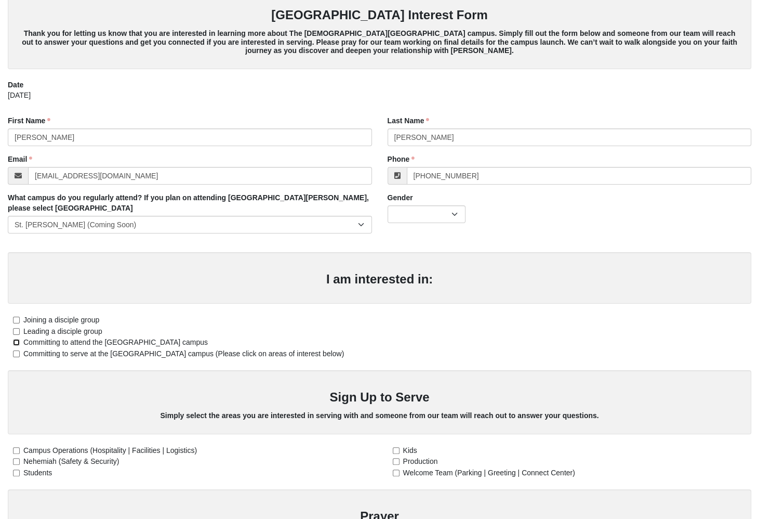
click at [15, 341] on input "Committing to attend the St. Augustine campus" at bounding box center [16, 342] width 7 height 7
checkbox input "true"
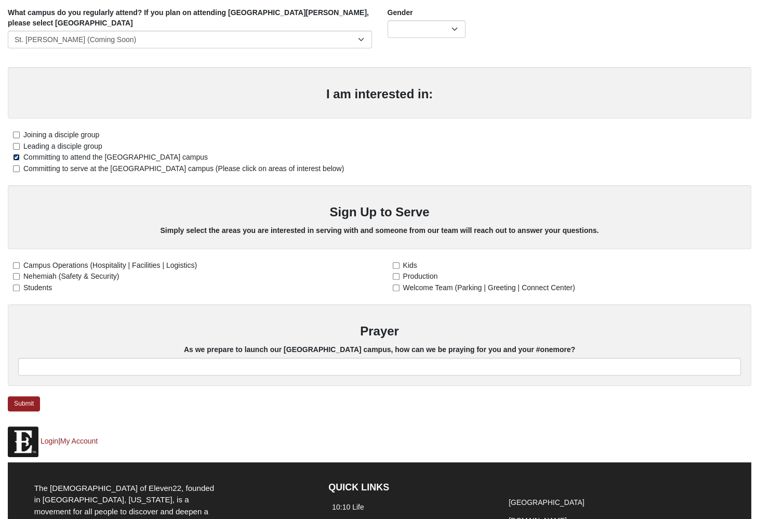
scroll to position [260, 0]
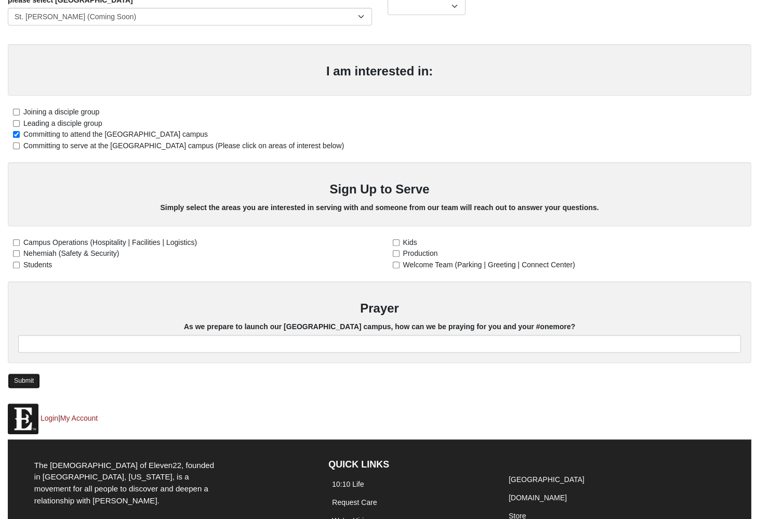
click at [19, 383] on link "Submit" at bounding box center [24, 380] width 32 height 15
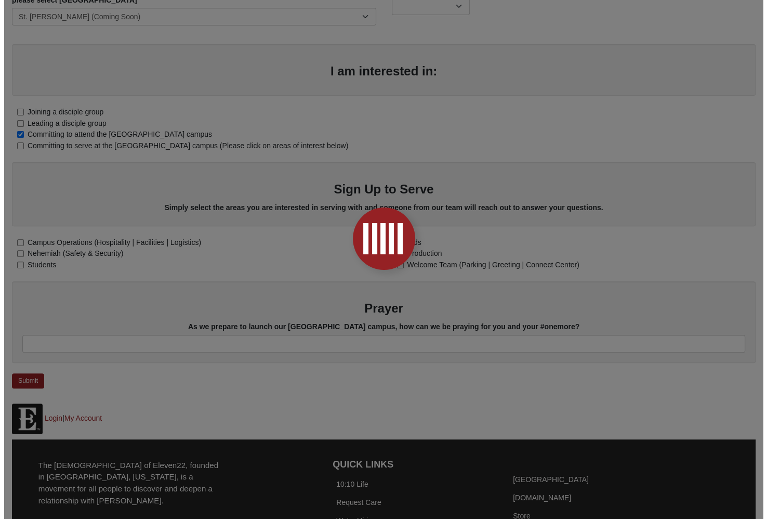
scroll to position [0, 0]
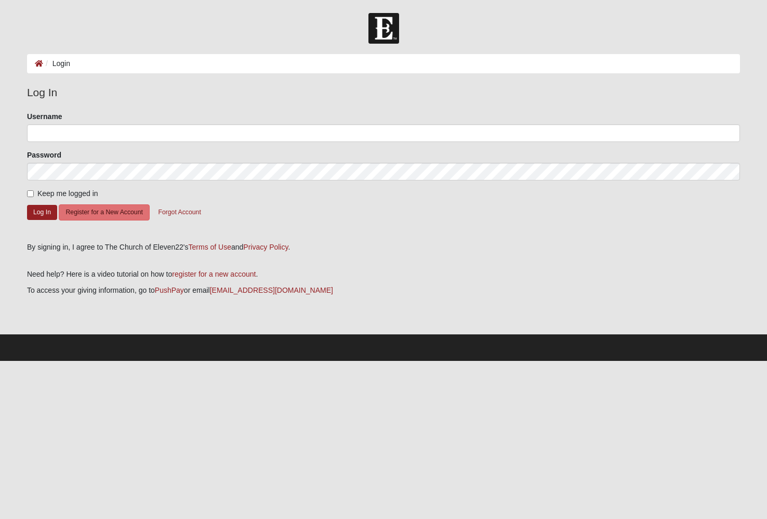
click at [378, 33] on img at bounding box center [384, 28] width 31 height 31
